Goal: Find specific page/section: Find specific page/section

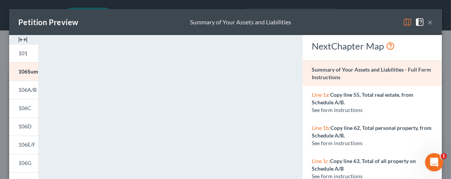
click at [428, 21] on button "×" at bounding box center [430, 22] width 5 height 9
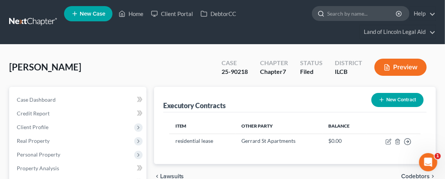
click at [342, 17] on input "search" at bounding box center [363, 13] width 70 height 14
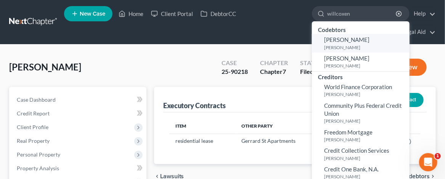
type input "willcoxen"
click at [346, 47] on small "[PERSON_NAME]" at bounding box center [366, 47] width 84 height 6
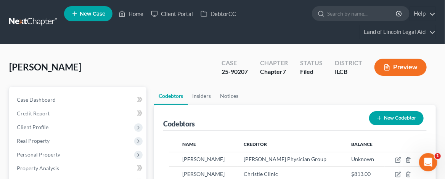
click at [410, 67] on button "Preview" at bounding box center [401, 67] width 52 height 17
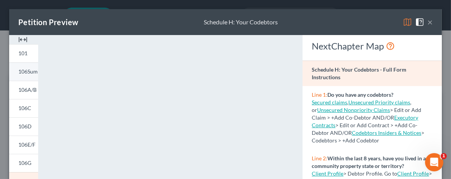
click at [34, 68] on span "106Sum" at bounding box center [27, 71] width 19 height 6
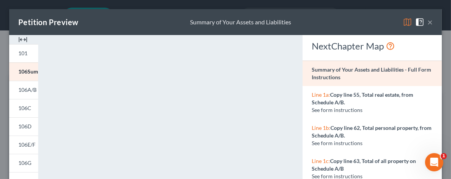
click at [428, 21] on button "×" at bounding box center [430, 22] width 5 height 9
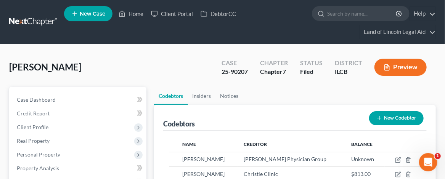
click at [392, 68] on button "Preview" at bounding box center [401, 67] width 52 height 17
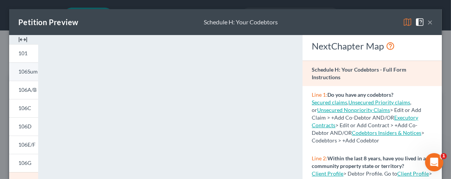
click at [29, 72] on span "106Sum" at bounding box center [27, 71] width 19 height 6
